Goal: Check status: Check status

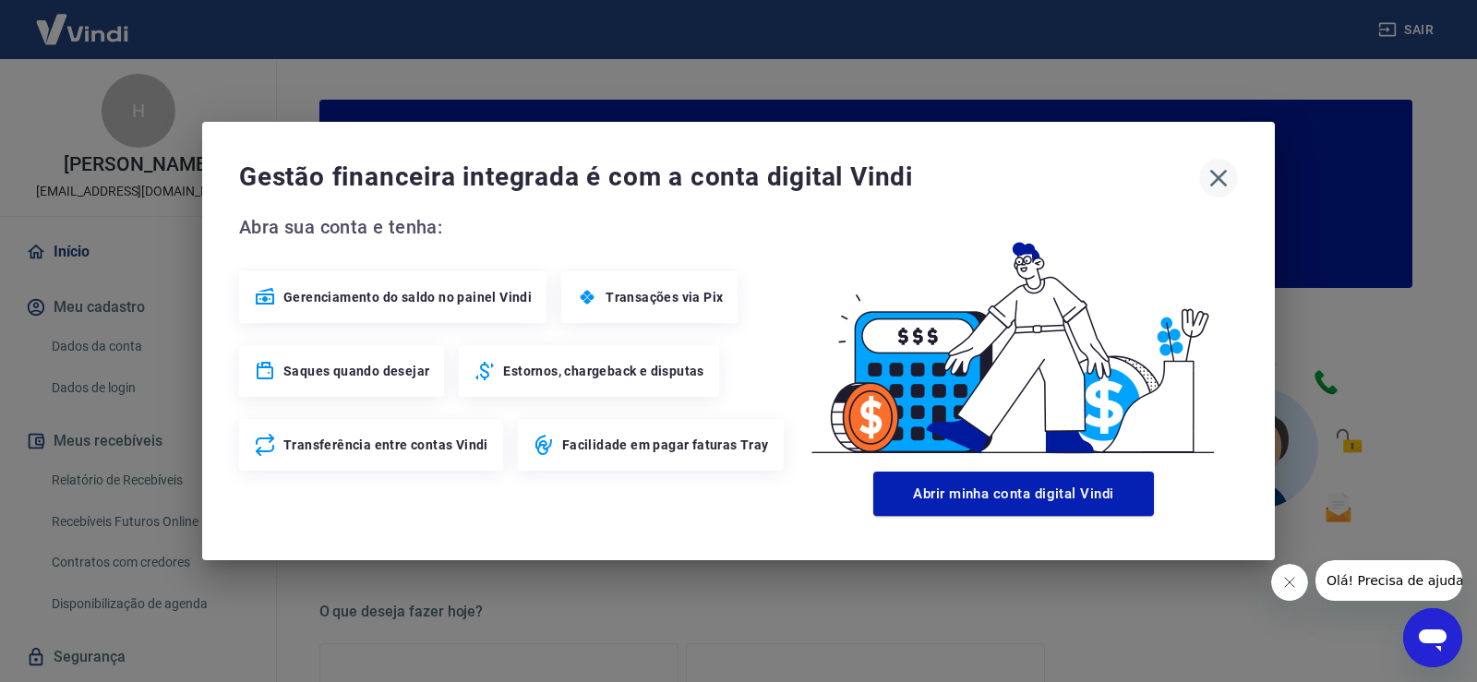
click at [1229, 182] on icon "button" at bounding box center [1219, 178] width 30 height 30
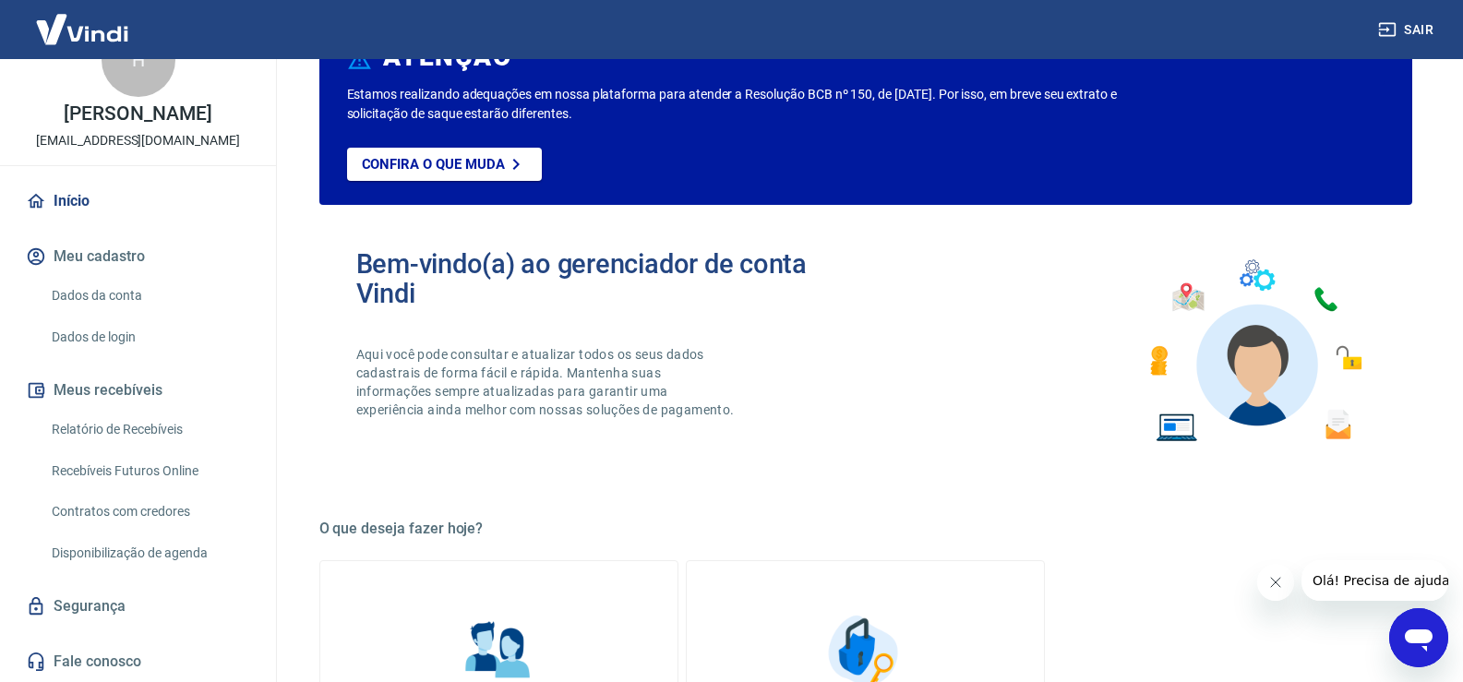
scroll to position [185, 0]
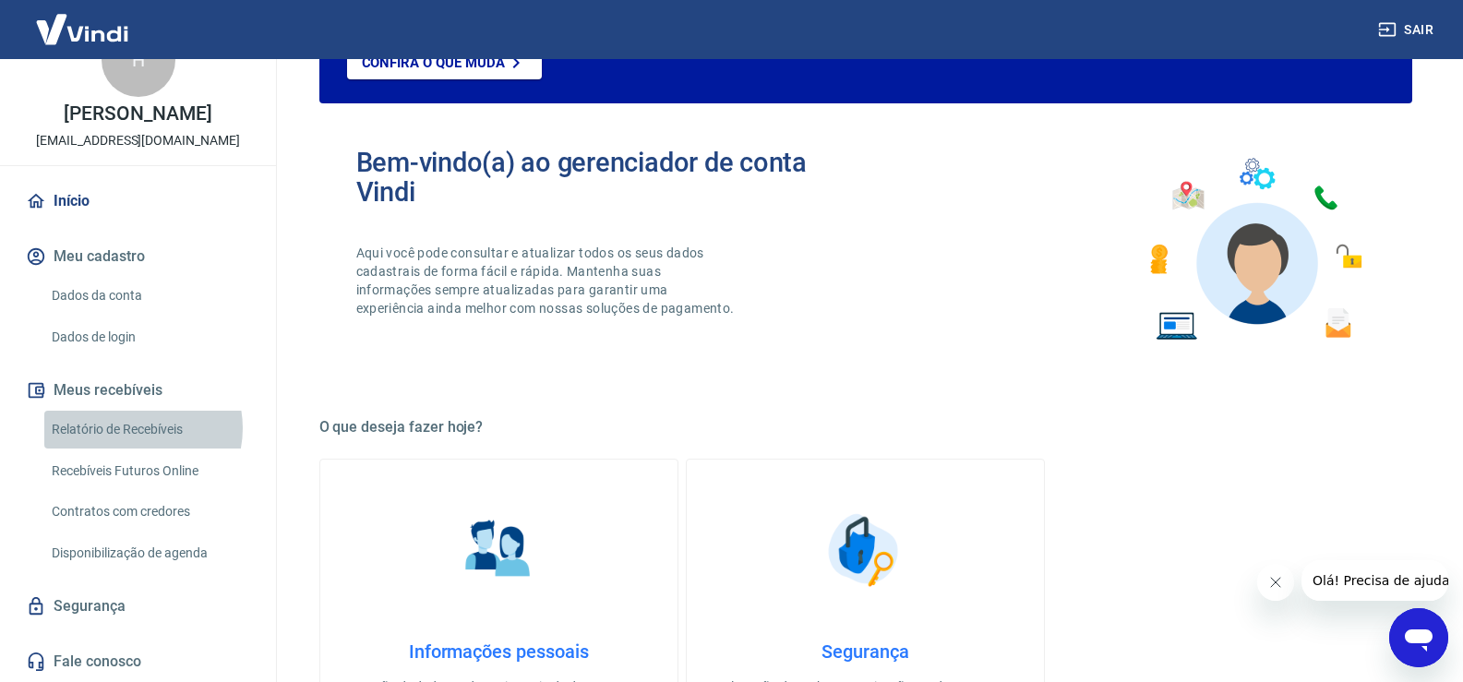
click at [134, 429] on link "Relatório de Recebíveis" at bounding box center [149, 430] width 210 height 38
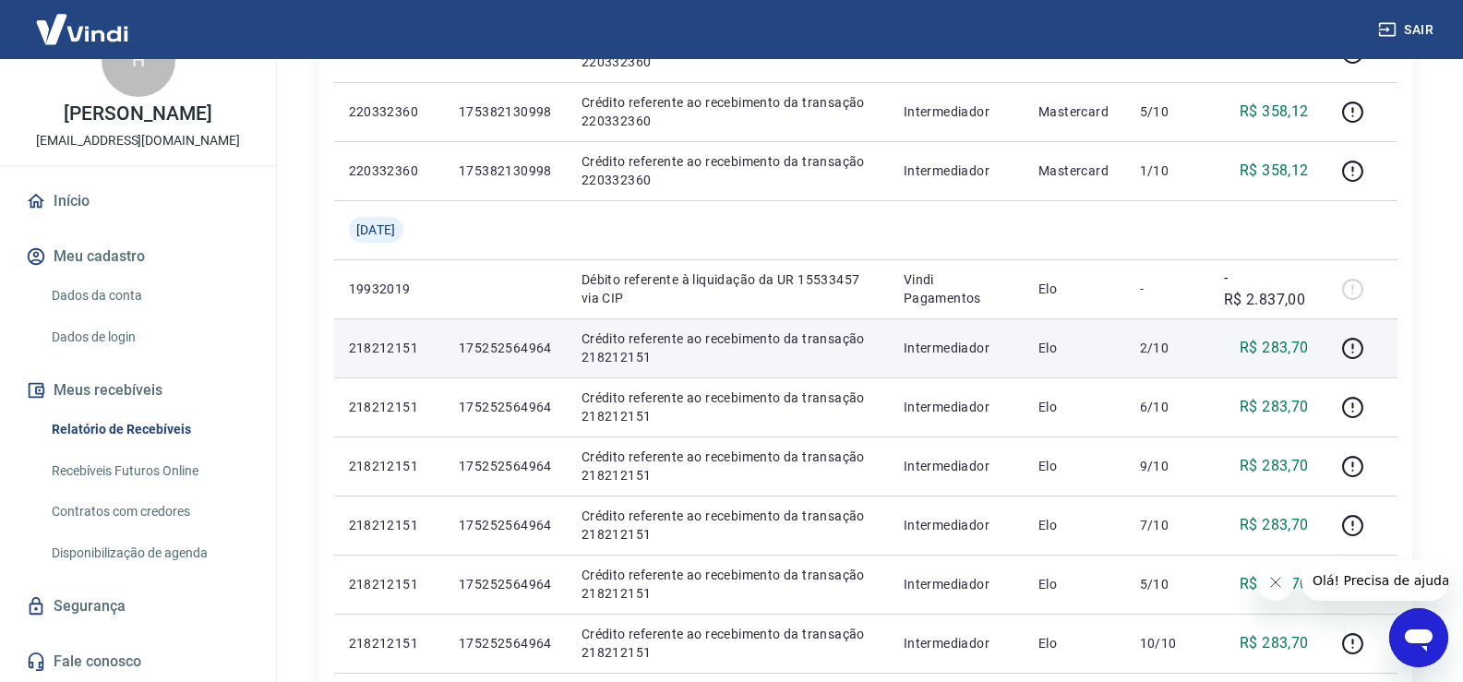
scroll to position [837, 0]
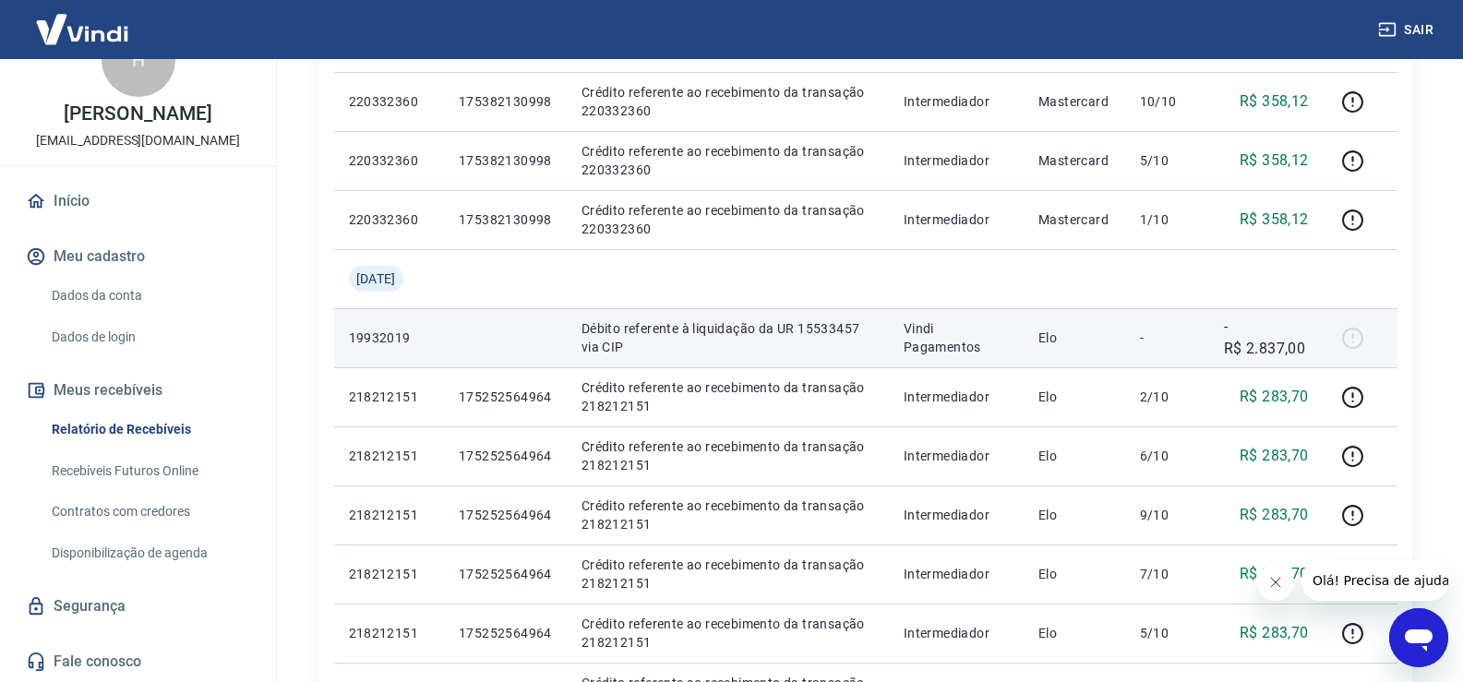
click at [1358, 337] on div at bounding box center [1361, 338] width 44 height 30
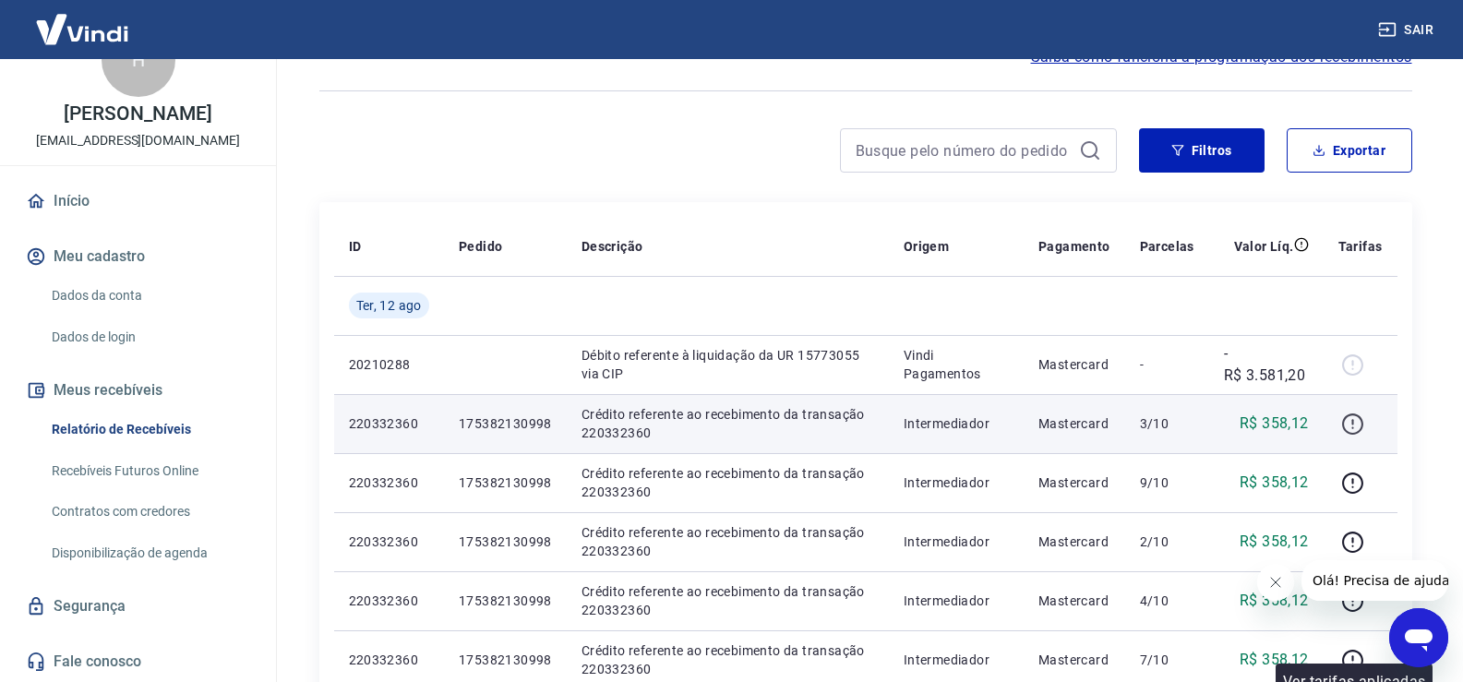
scroll to position [99, 0]
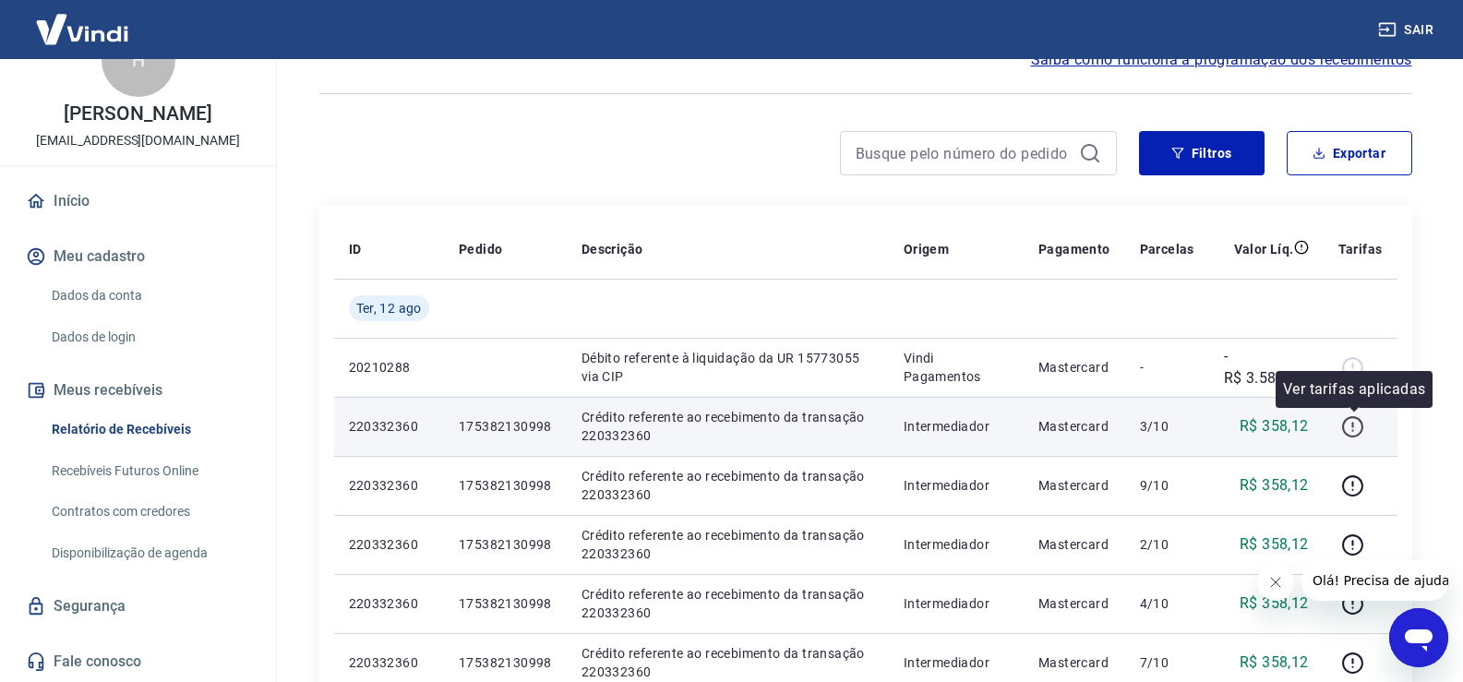
click at [1359, 426] on icon "button" at bounding box center [1352, 426] width 23 height 23
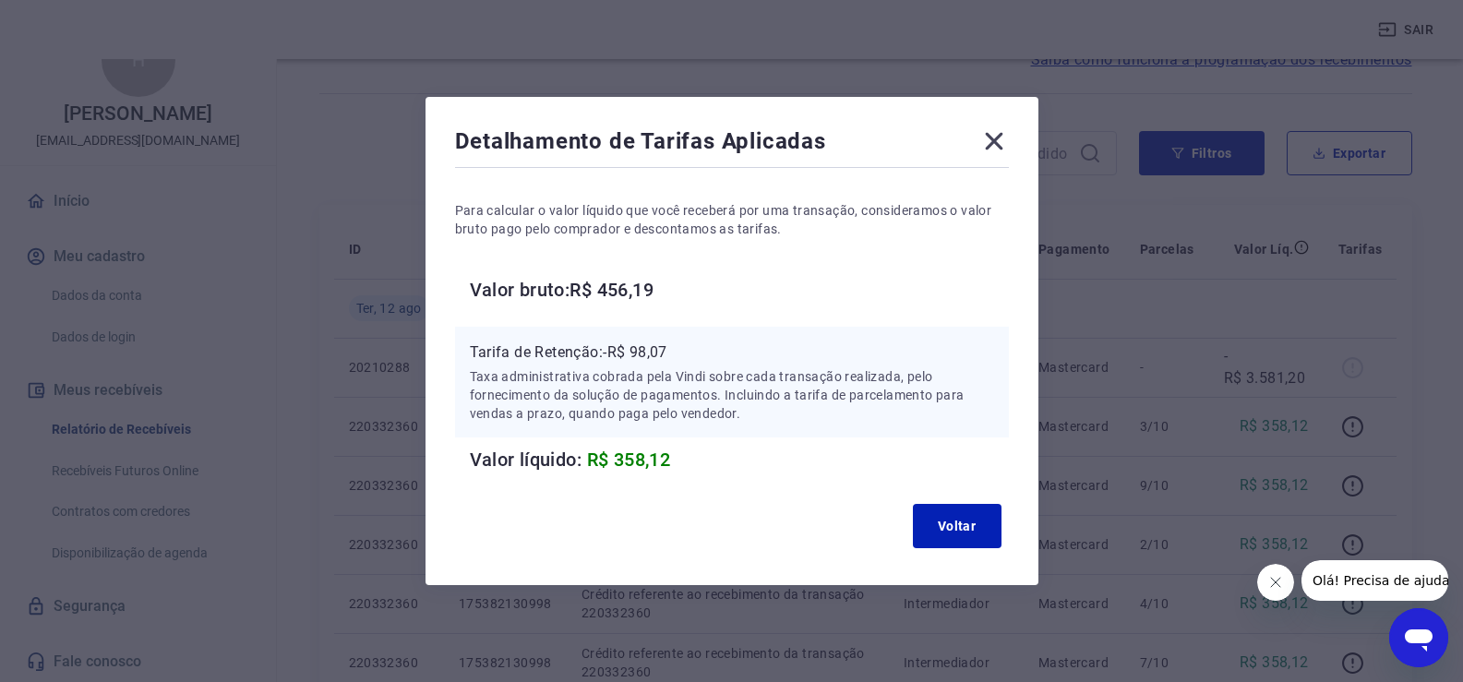
click at [1009, 148] on icon at bounding box center [994, 141] width 30 height 30
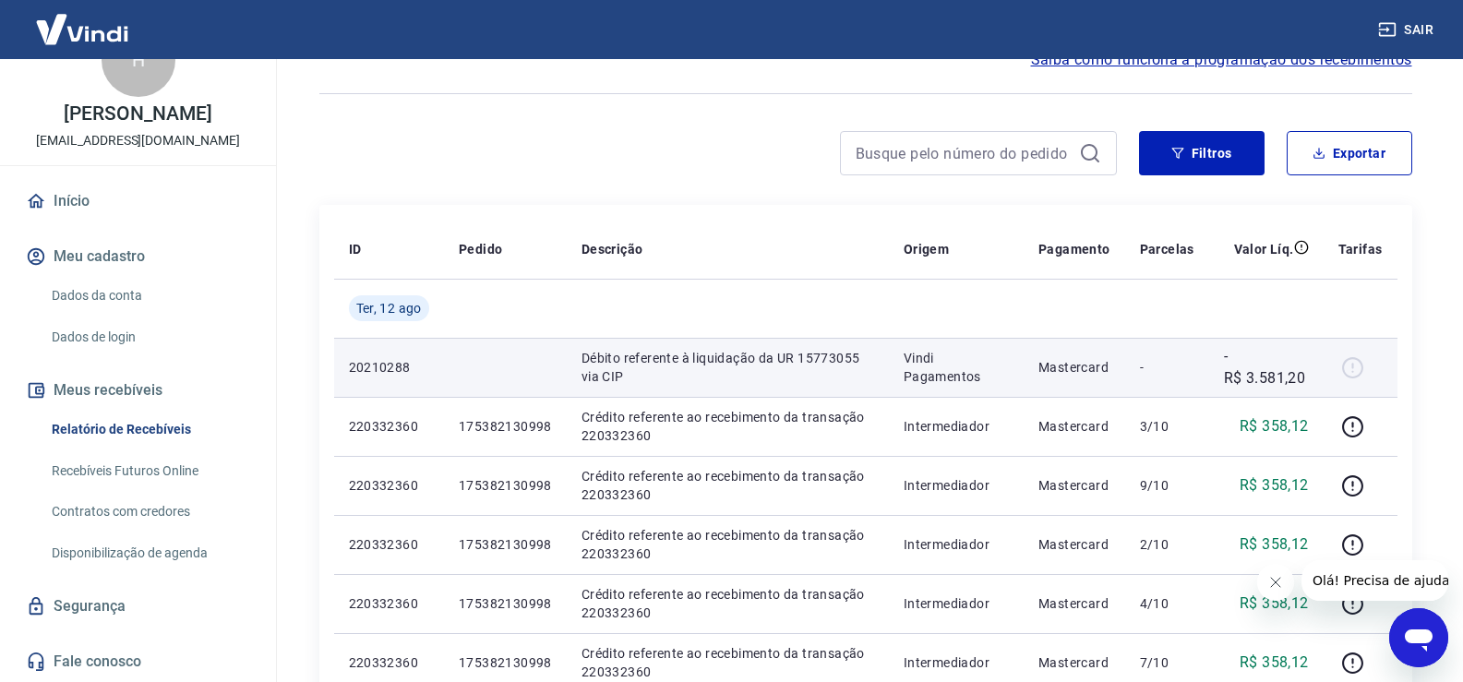
click at [1358, 366] on div at bounding box center [1361, 368] width 44 height 30
click at [697, 374] on p "Débito referente à liquidação da UR 15773055 via CIP" at bounding box center [728, 367] width 293 height 37
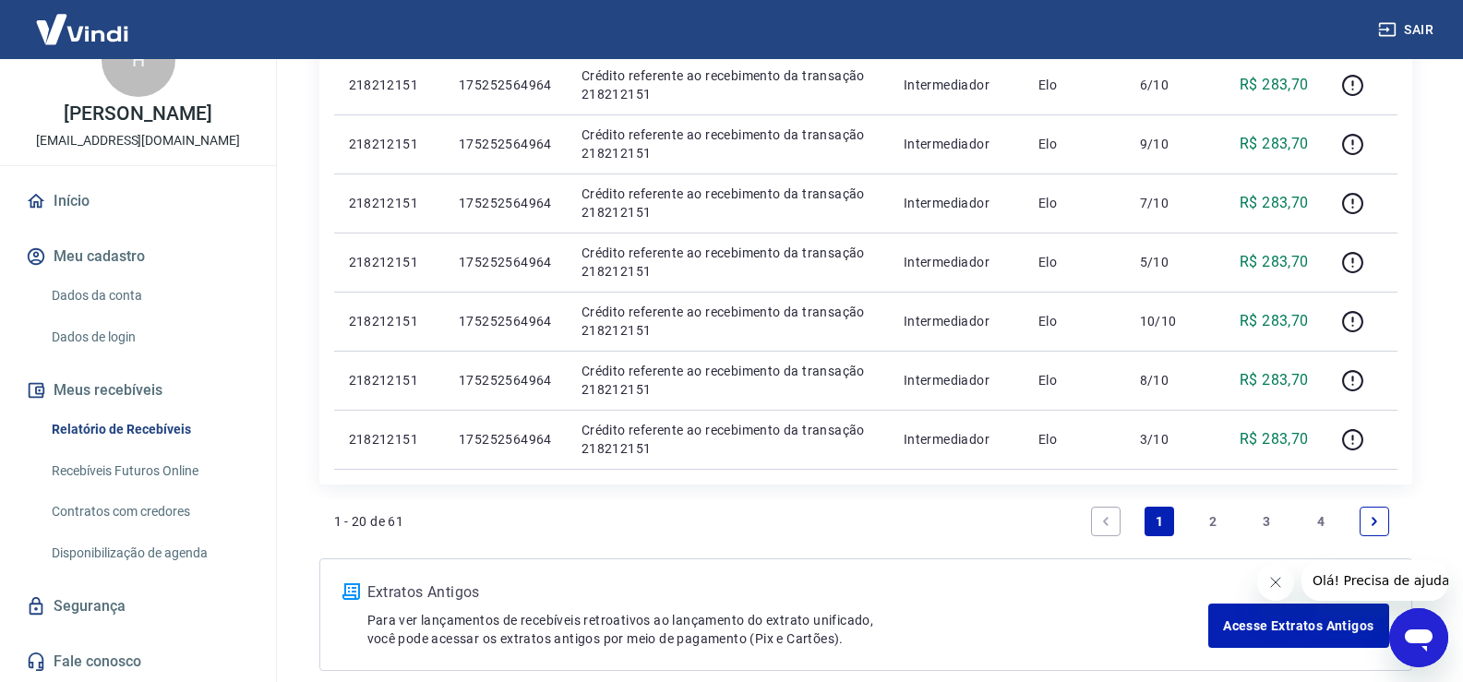
scroll to position [1299, 0]
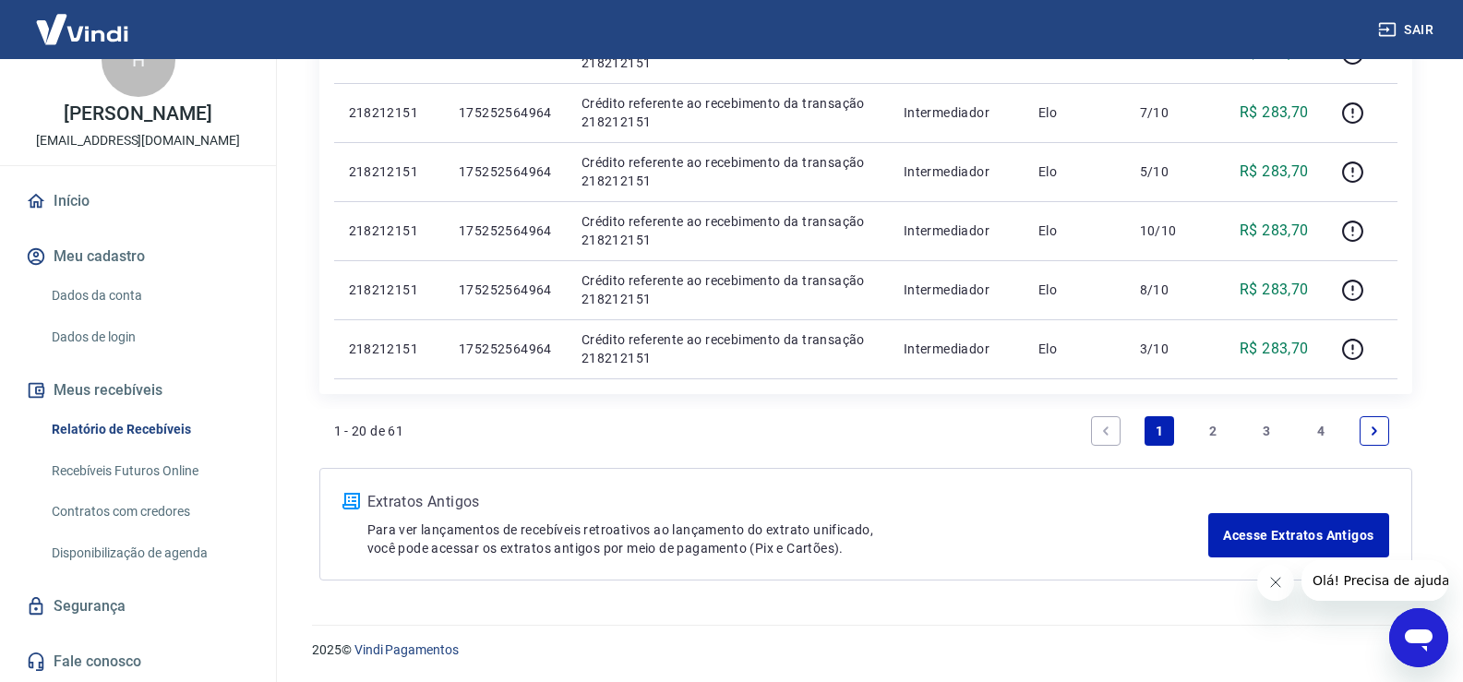
click at [133, 472] on link "Recebíveis Futuros Online" at bounding box center [149, 471] width 210 height 38
